Goal: Task Accomplishment & Management: Manage account settings

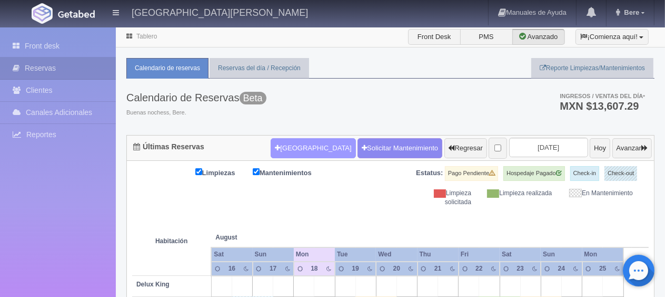
click at [296, 153] on button "[GEOGRAPHIC_DATA]" at bounding box center [313, 148] width 85 height 20
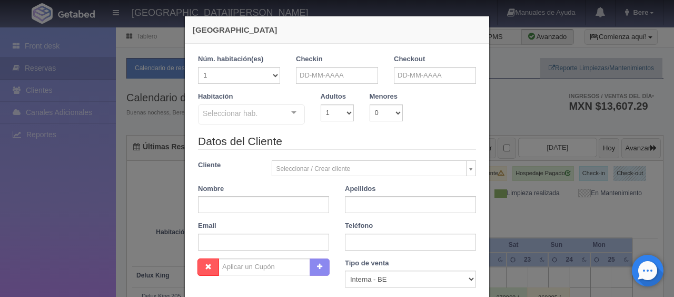
checkbox input "false"
click at [326, 78] on input "text" at bounding box center [337, 75] width 82 height 17
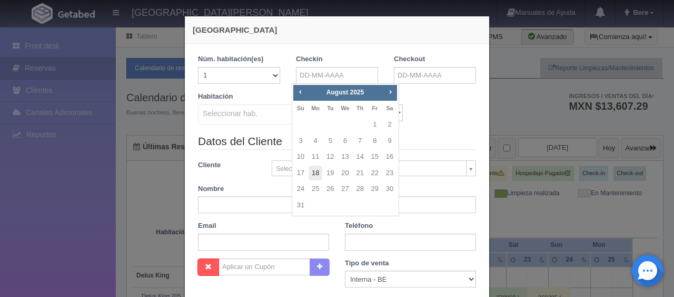
click at [320, 173] on link "18" at bounding box center [316, 172] width 14 height 15
type input "[DATE]"
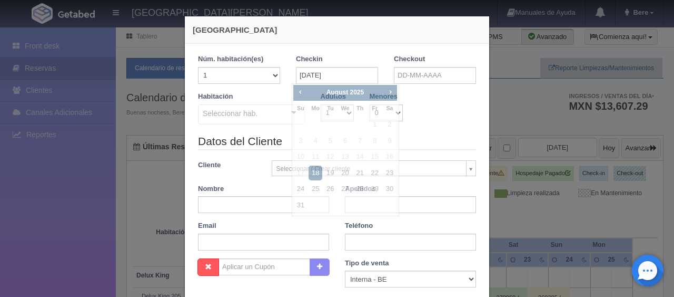
checkbox input "false"
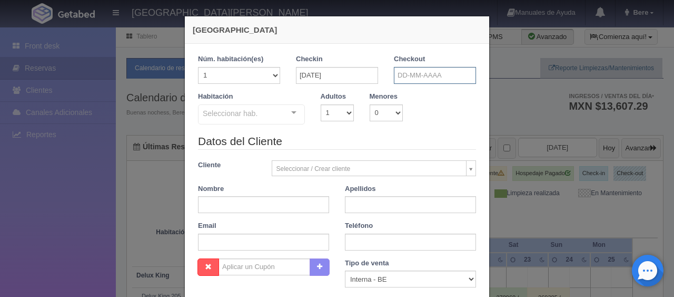
drag, startPoint x: 449, startPoint y: 68, endPoint x: 454, endPoint y: 80, distance: 12.8
click at [450, 71] on input "text" at bounding box center [435, 75] width 82 height 17
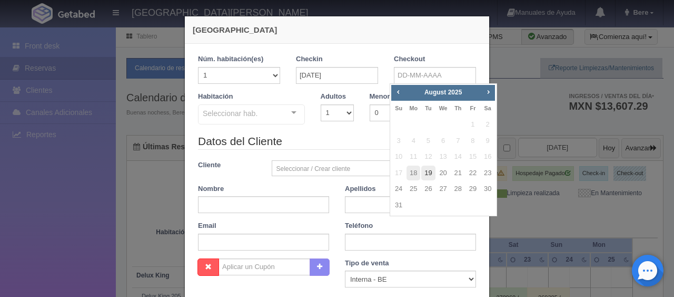
click at [426, 174] on link "19" at bounding box center [428, 172] width 14 height 15
type input "[DATE]"
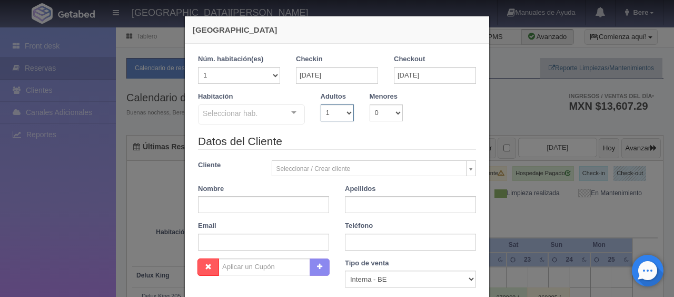
click at [338, 114] on select "1 2 3 4 5 6 7 8 9 10" at bounding box center [337, 112] width 33 height 17
checkbox input "false"
select select "2"
click at [321, 104] on select "1 2 3 4 5 6 7 8 9 10" at bounding box center [337, 112] width 33 height 17
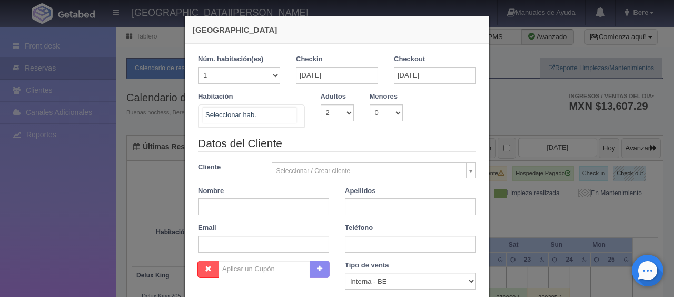
click at [261, 106] on div at bounding box center [251, 115] width 107 height 23
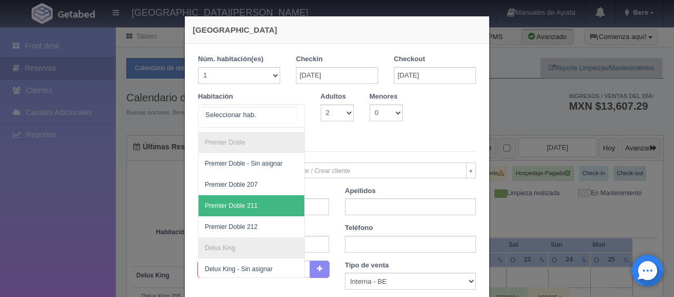
scroll to position [238, 0]
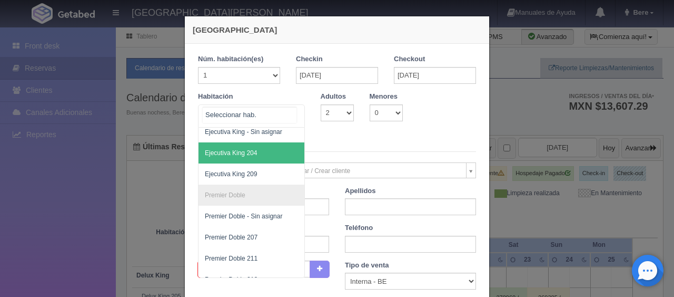
click at [270, 155] on span "Ejecutiva King 204" at bounding box center [287, 152] width 177 height 21
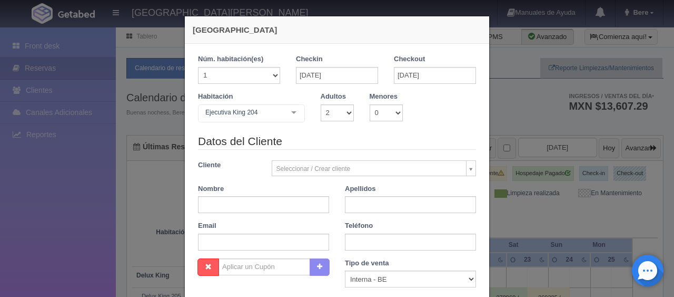
checkbox input "false"
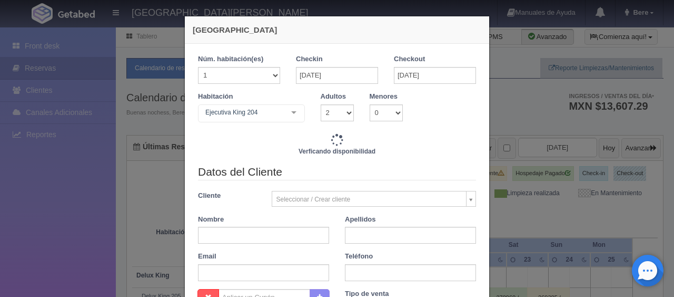
type input "1549.00"
checkbox input "false"
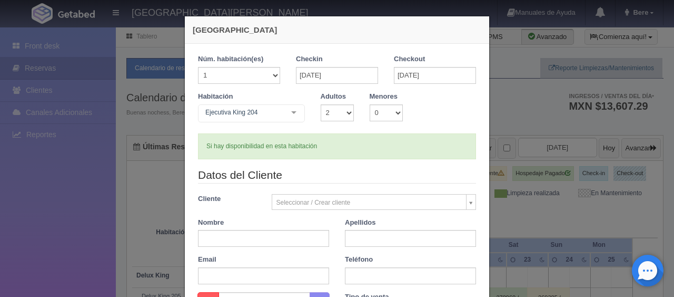
scroll to position [211, 0]
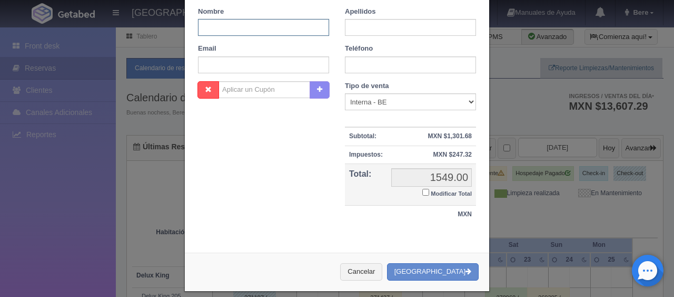
drag, startPoint x: 250, startPoint y: 28, endPoint x: 253, endPoint y: 21, distance: 8.7
click at [250, 29] on input "text" at bounding box center [263, 27] width 131 height 17
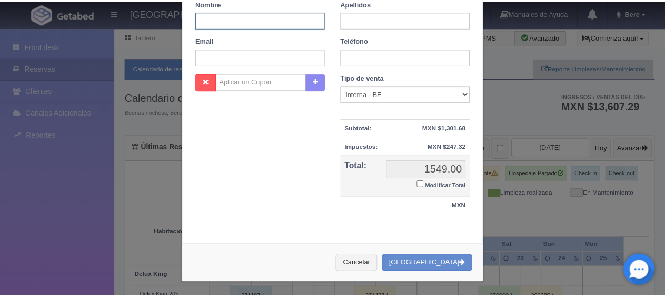
scroll to position [0, 0]
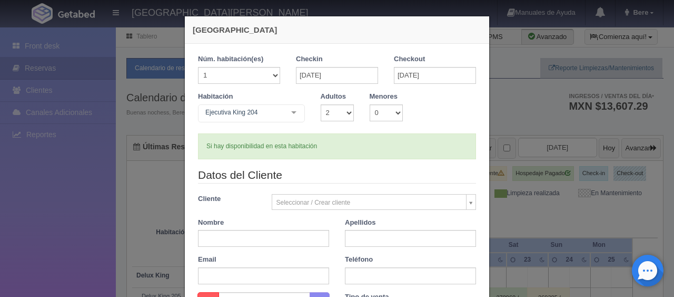
click at [519, 163] on div "[GEOGRAPHIC_DATA] 1 Núm. habitación(es) 1 2 3 4 5 6 7 8 9 10 11 12 13 14 15 16 …" at bounding box center [337, 148] width 674 height 297
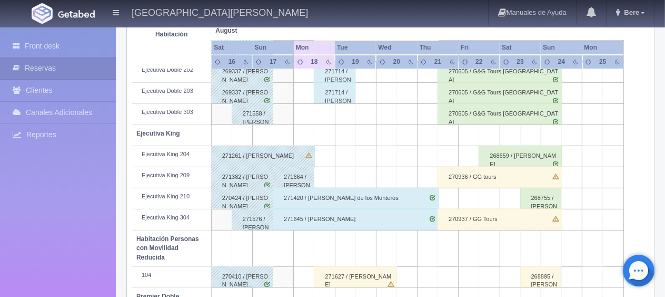
scroll to position [246, 0]
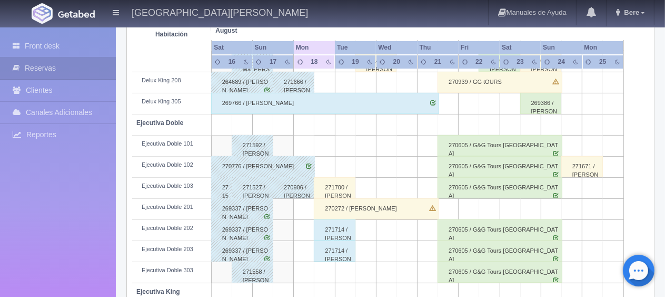
click at [348, 212] on div "270272 / [PERSON_NAME]" at bounding box center [376, 208] width 124 height 21
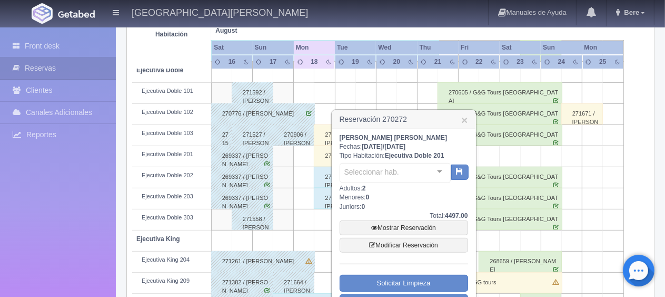
scroll to position [404, 0]
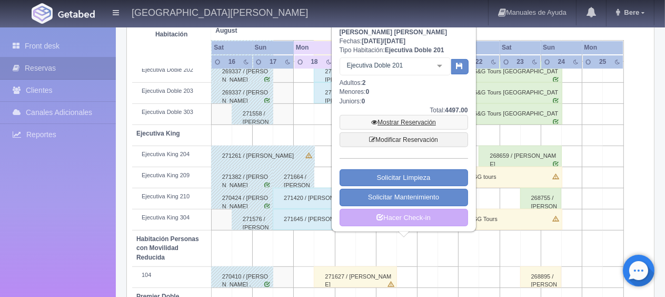
click at [419, 121] on link "Mostrar Reservación" at bounding box center [404, 122] width 129 height 15
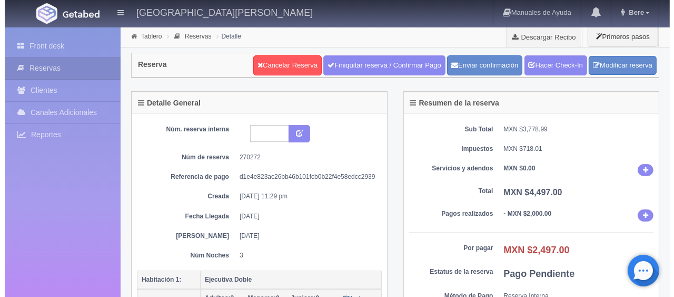
scroll to position [158, 0]
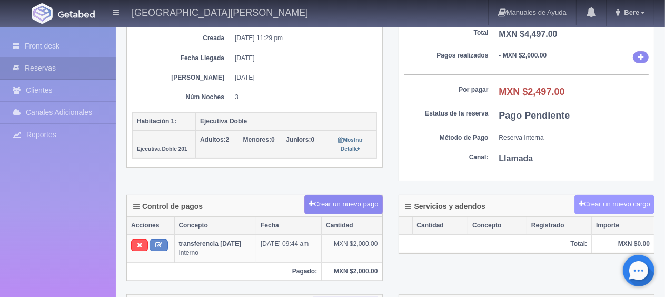
click at [598, 203] on button "Crear un nuevo cargo" at bounding box center [615, 203] width 80 height 19
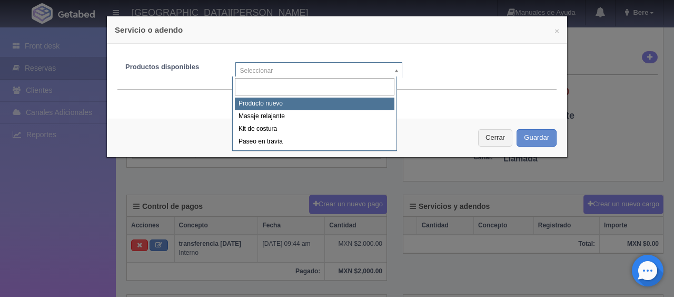
click at [284, 63] on body "[GEOGRAPHIC_DATA][PERSON_NAME] Manuales de Ayuda Actualizaciones recientes Bere…" at bounding box center [337, 237] width 674 height 739
select select "0"
type input "1"
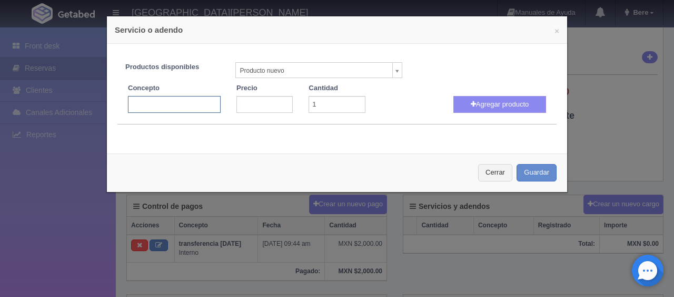
click at [179, 104] on input "text" at bounding box center [174, 104] width 93 height 17
type input "persona extra"
click at [260, 106] on input "number" at bounding box center [265, 104] width 56 height 17
type input "600"
drag, startPoint x: 453, startPoint y: 101, endPoint x: 591, endPoint y: 220, distance: 181.9
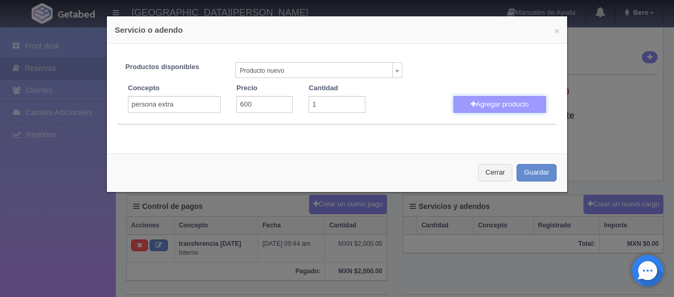
click at [454, 102] on button "Agregar producto" at bounding box center [500, 104] width 93 height 17
select select
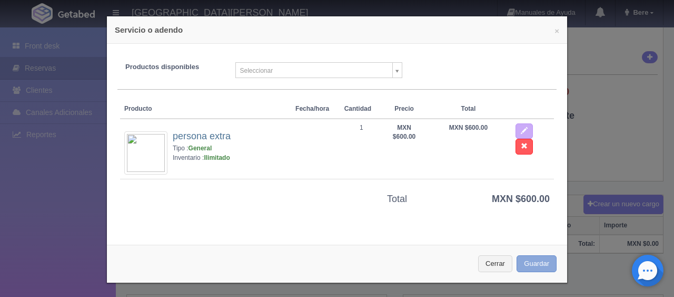
click at [537, 268] on button "Guardar" at bounding box center [537, 263] width 40 height 17
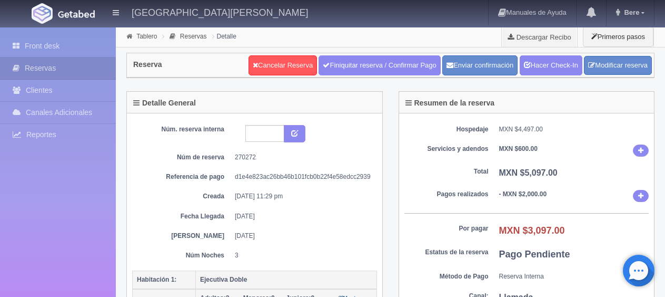
scroll to position [157, 0]
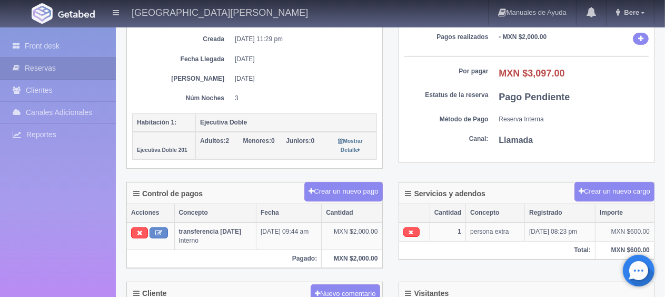
click at [584, 157] on div "Hospedaje MXN $4,497.00 Servicios y adendos MXN $600.00 Total MXN $5,097.00 Pag…" at bounding box center [527, 59] width 256 height 206
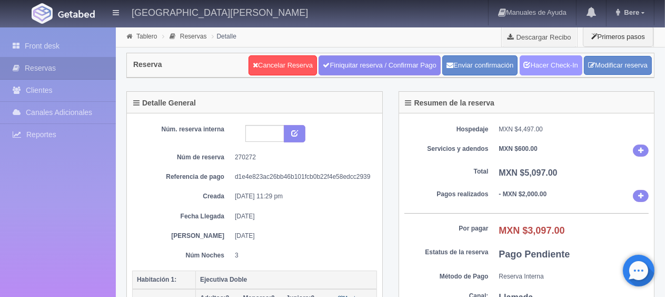
click at [561, 66] on link "Hacer Check-In" at bounding box center [551, 65] width 63 height 20
